Goal: Information Seeking & Learning: Stay updated

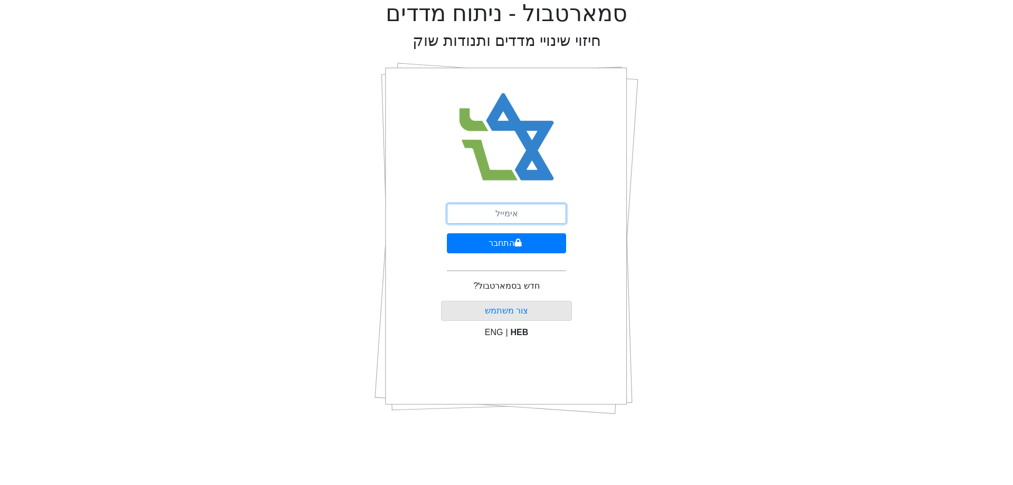
click at [519, 217] on input "email" at bounding box center [506, 214] width 119 height 20
type input "[PERSON_NAME][EMAIL_ADDRESS][DOMAIN_NAME]"
click at [514, 238] on icon "submit" at bounding box center [517, 242] width 7 height 8
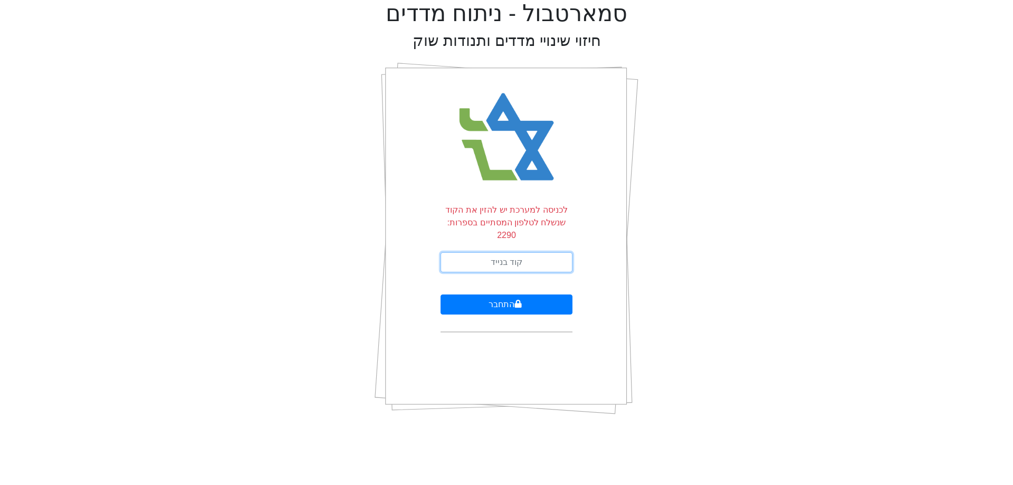
click at [529, 252] on input "text" at bounding box center [507, 262] width 132 height 20
type input "455040"
click at [441, 294] on button "התחבר" at bounding box center [507, 304] width 132 height 20
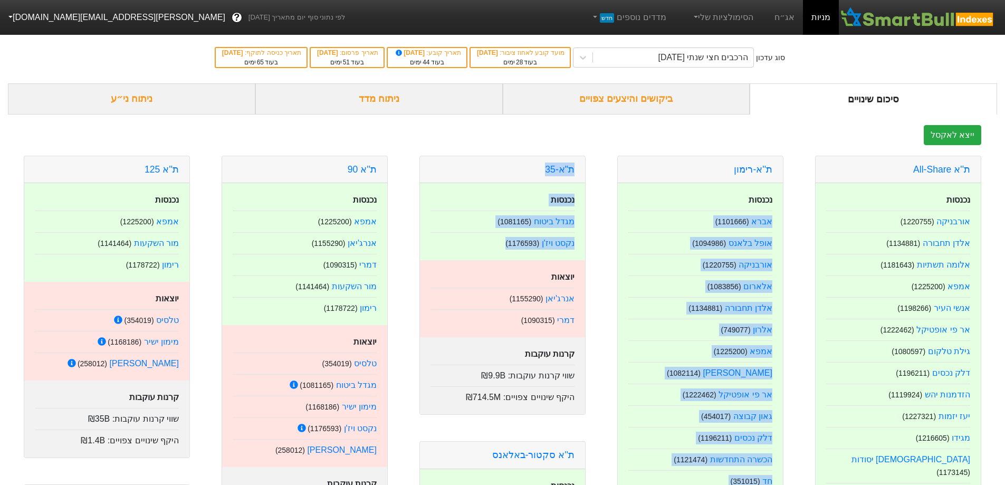
drag, startPoint x: 494, startPoint y: 245, endPoint x: 608, endPoint y: 189, distance: 126.9
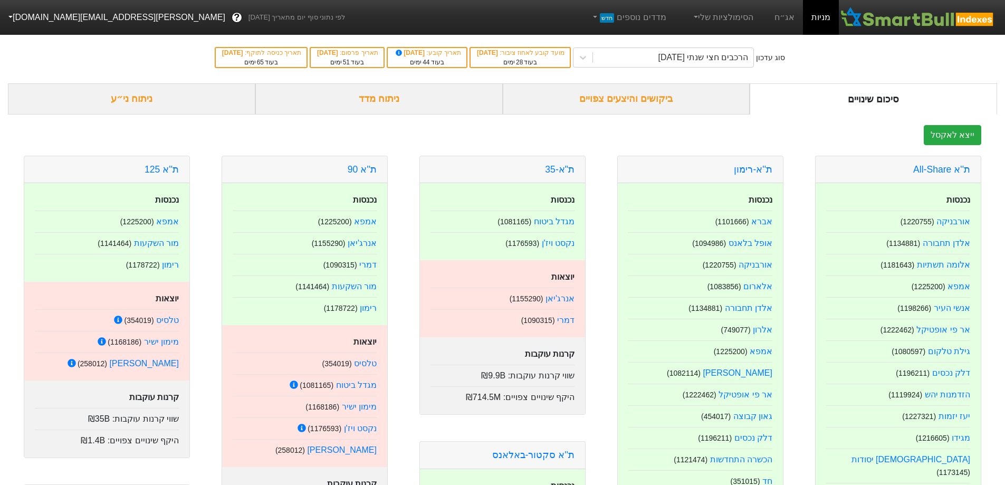
click at [649, 101] on div "ביקושים והיצעים צפויים" at bounding box center [626, 98] width 247 height 31
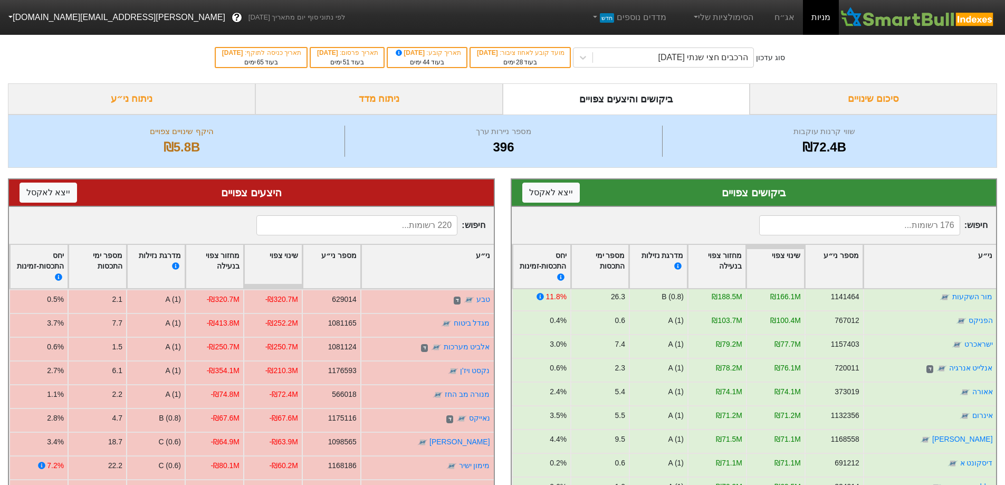
scroll to position [53, 0]
click at [576, 173] on div "ביקושים צפויים ייצא ל אקסל חיפוש : ני״ע מספר ני״ע שינוי צפוי מחזור צפוי בנעילה …" at bounding box center [754, 419] width 503 height 503
drag, startPoint x: 451, startPoint y: 53, endPoint x: 487, endPoint y: 44, distance: 37.0
click at [487, 44] on div "סוג עדכון הרכבים חצי שנתי [DATE] מועד קובע לאחוז ציבור : [DATE] בעוד 28 ימים תא…" at bounding box center [502, 58] width 1005 height 52
click at [542, 41] on div "סוג עדכון הרכבים חצי שנתי [DATE] מועד קובע לאחוז ציבור : [DATE] בעוד 28 ימים תא…" at bounding box center [502, 58] width 1005 height 52
